Goal: Check status: Check status

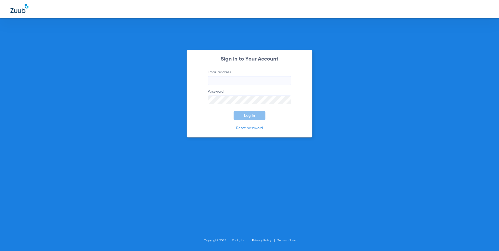
type input "[EMAIL_ADDRESS][DOMAIN_NAME]"
click at [250, 116] on span "Log In" at bounding box center [249, 116] width 11 height 4
